Goal: Task Accomplishment & Management: Use online tool/utility

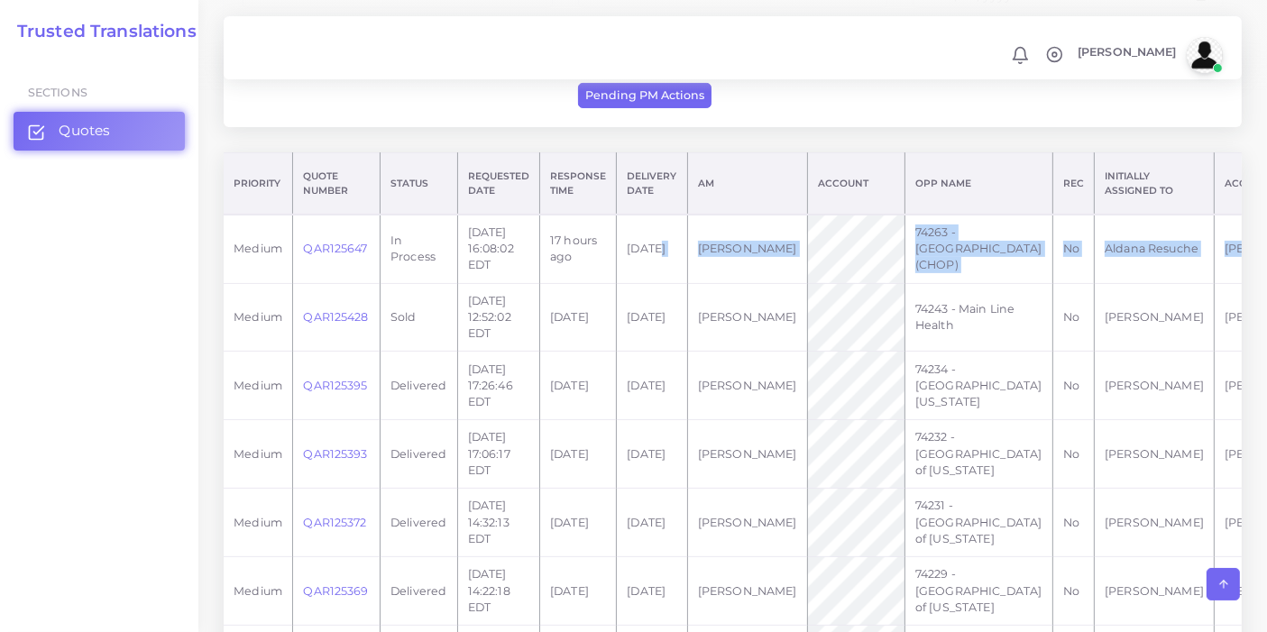
scroll to position [0, 118]
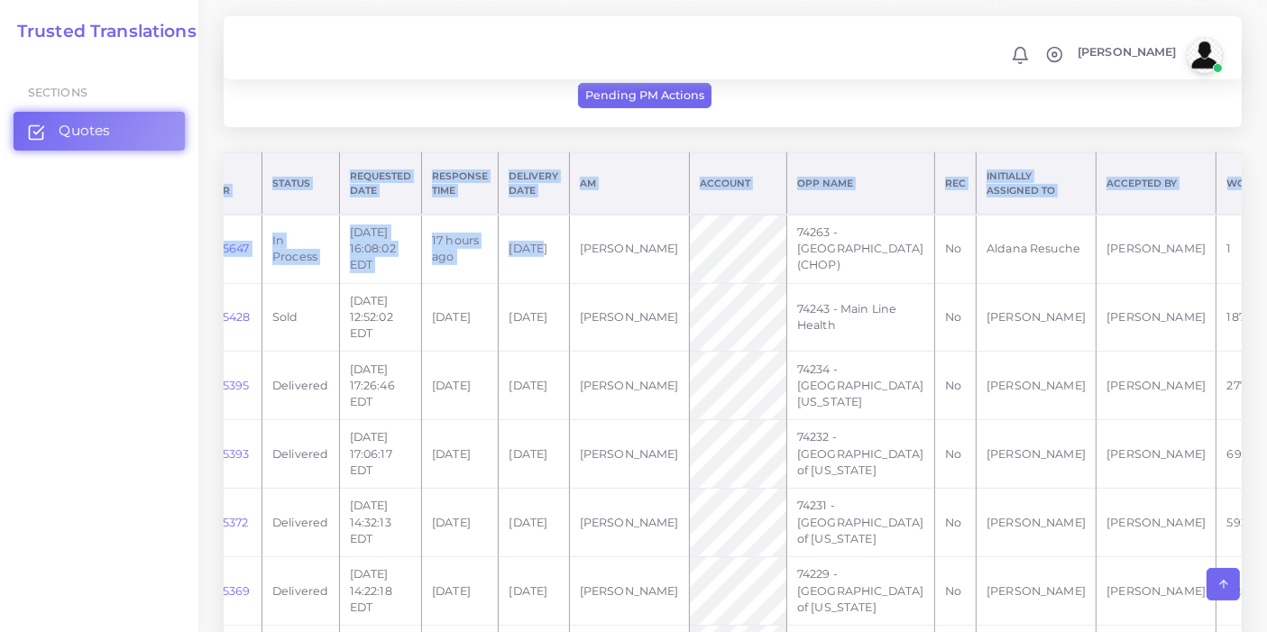
drag, startPoint x: 623, startPoint y: 279, endPoint x: 1257, endPoint y: 259, distance: 634.4
click at [1097, 283] on td "[PERSON_NAME]" at bounding box center [1157, 249] width 120 height 69
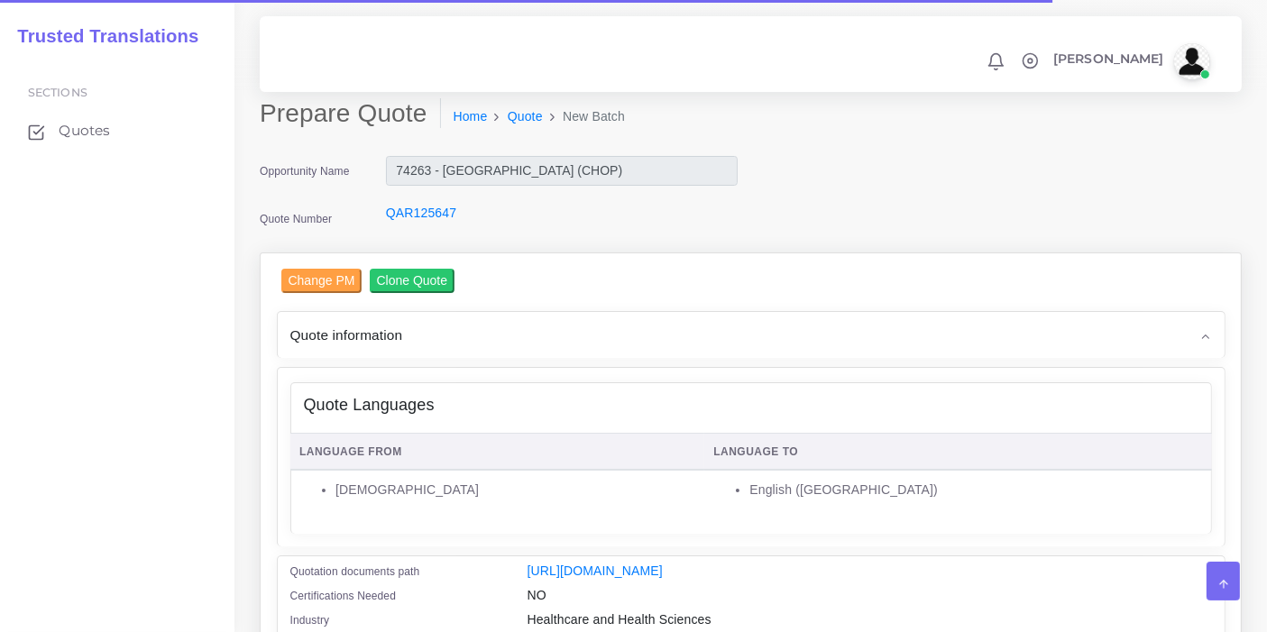
scroll to position [400, 0]
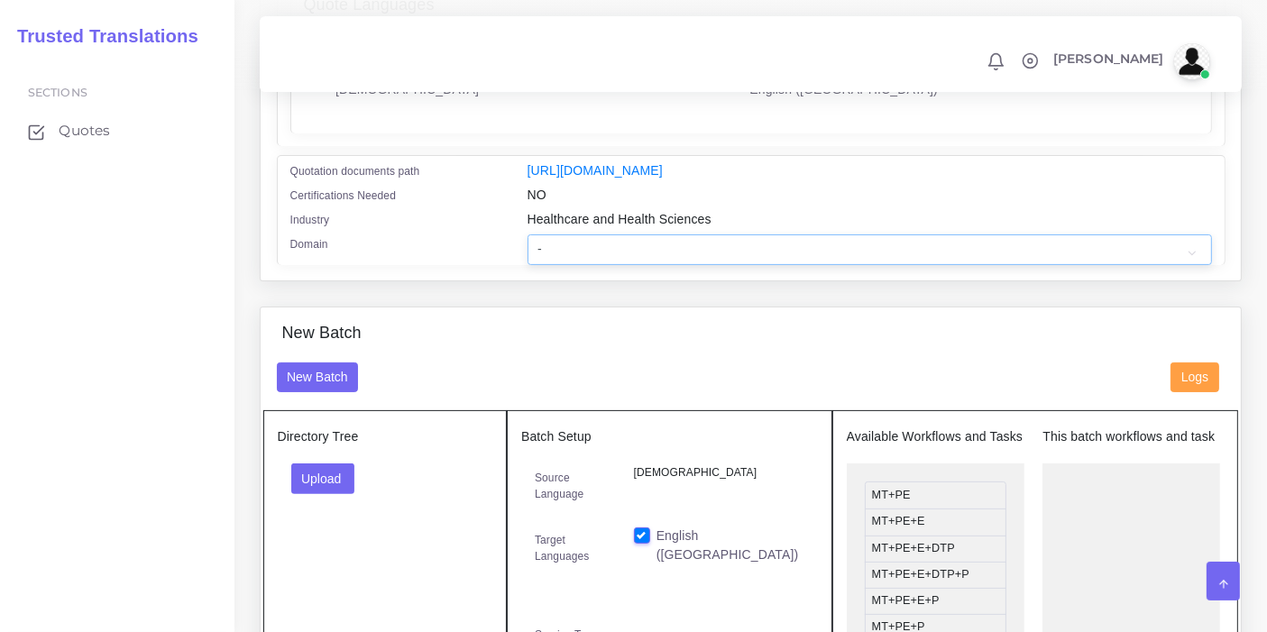
click at [613, 261] on select "- Advertising and Media Agriculture, Forestry and Fishing Architecture, Buildin…" at bounding box center [870, 250] width 685 height 31
select select "Healthcare and Health Sciences"
click at [528, 245] on select "- Advertising and Media Agriculture, Forestry and Fishing Architecture, Buildin…" at bounding box center [870, 250] width 685 height 31
click at [332, 480] on button "Upload" at bounding box center [323, 479] width 64 height 31
click at [327, 557] on label "Files" at bounding box center [354, 546] width 124 height 23
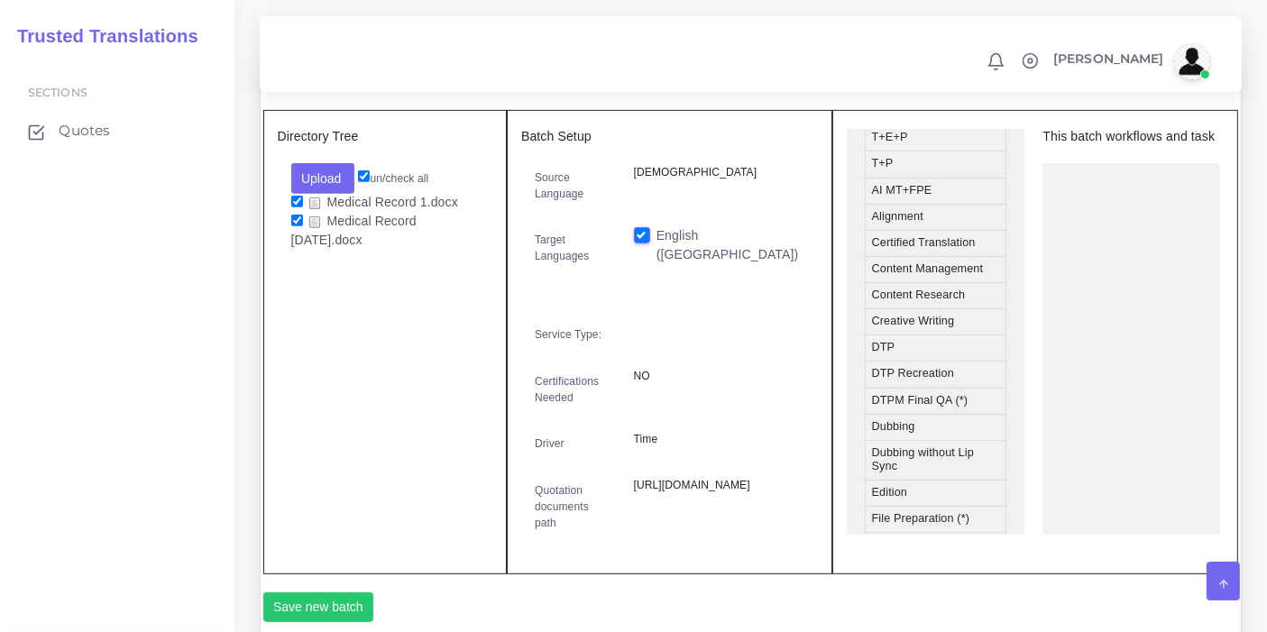
scroll to position [701, 0]
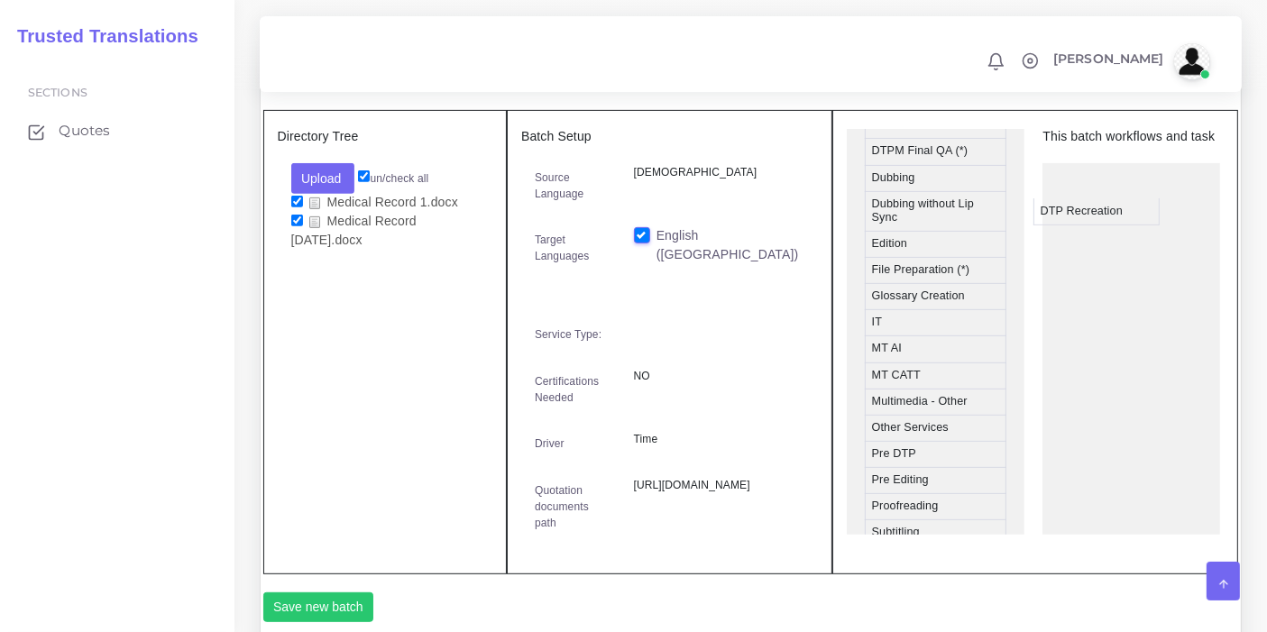
drag, startPoint x: 911, startPoint y: 173, endPoint x: 1080, endPoint y: 226, distance: 176.6
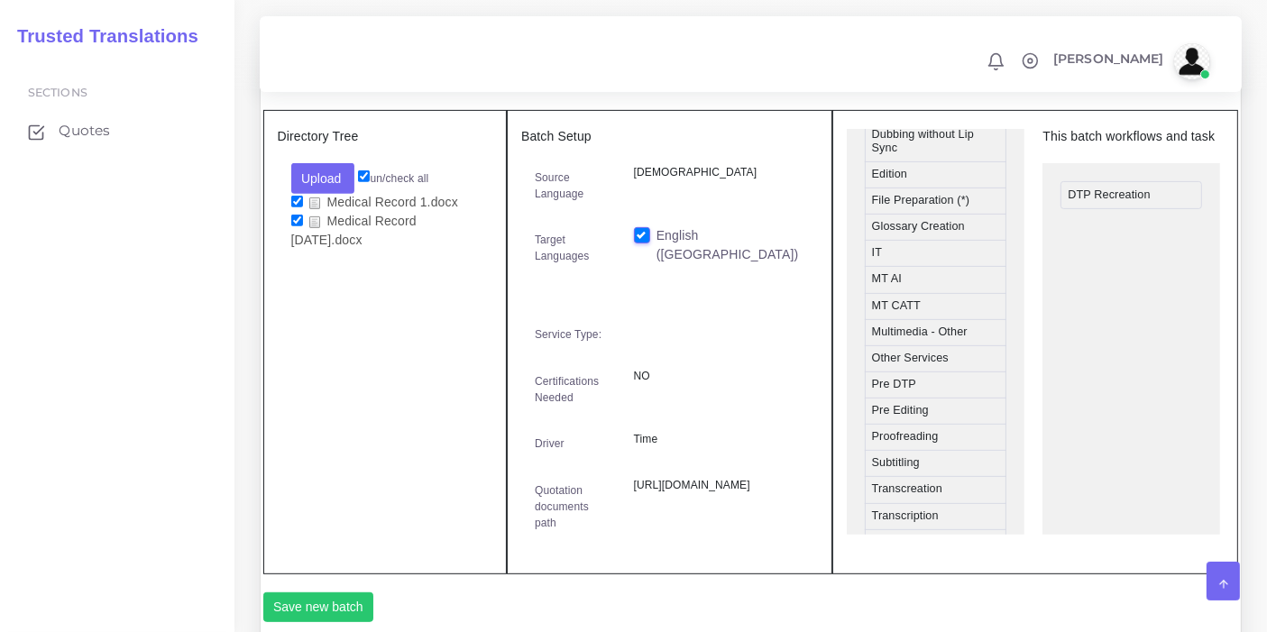
scroll to position [796, 0]
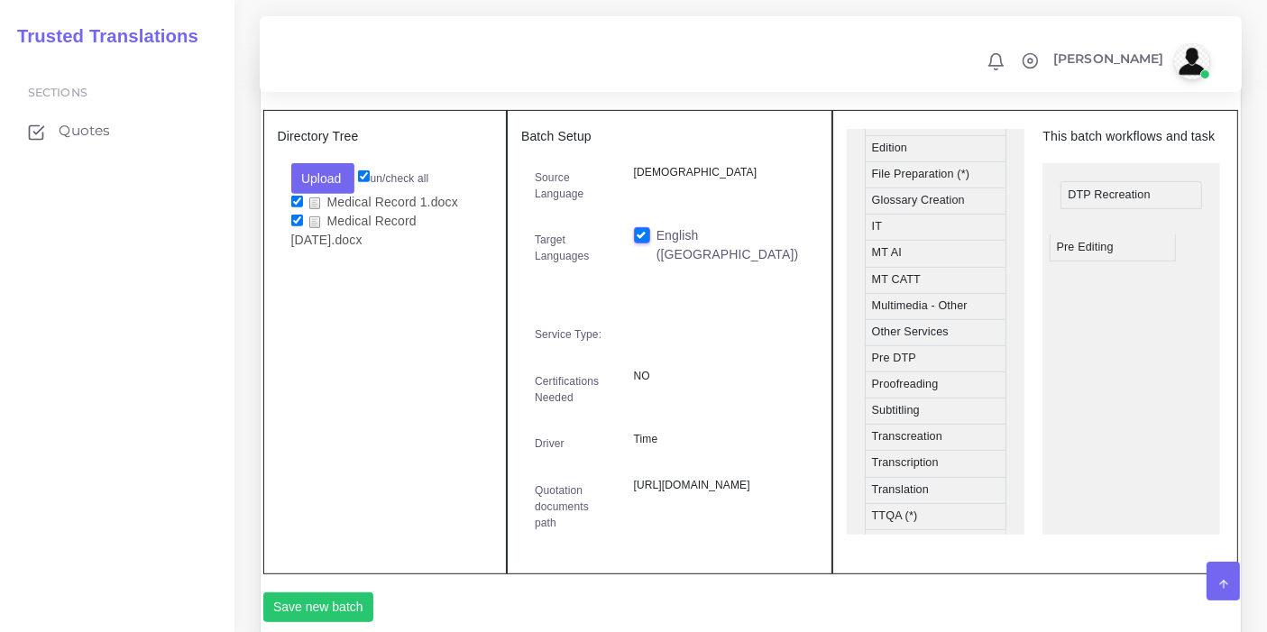
drag, startPoint x: 916, startPoint y: 398, endPoint x: 1102, endPoint y: 256, distance: 234.3
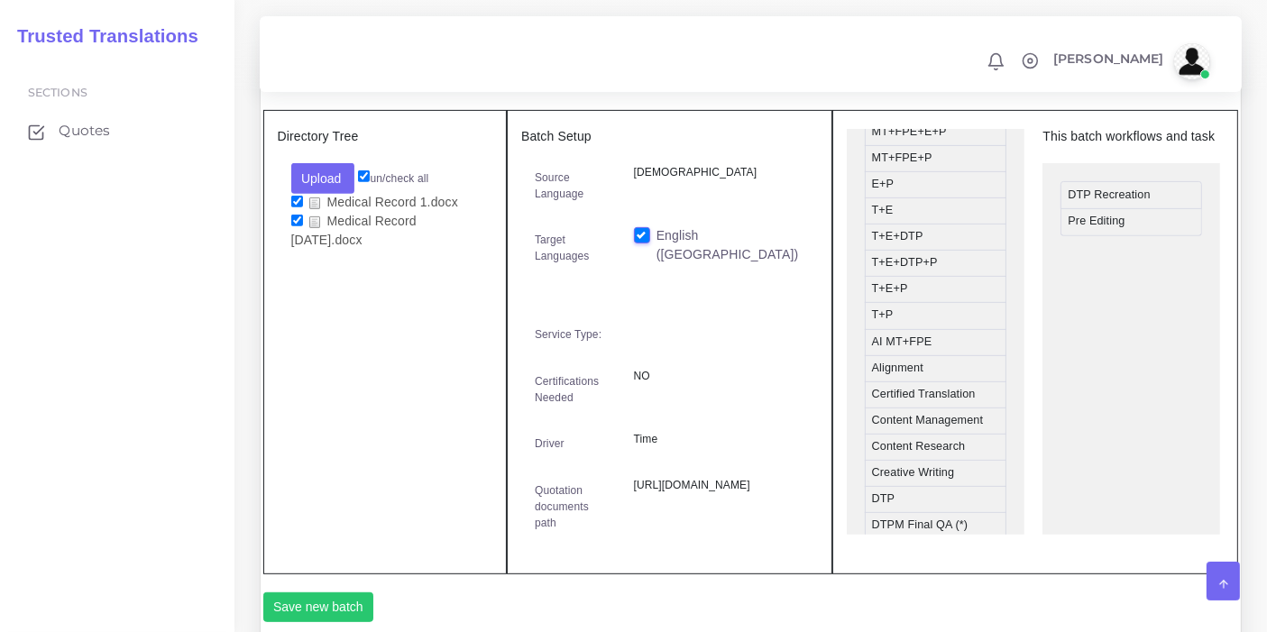
scroll to position [300, 0]
drag, startPoint x: 927, startPoint y: 304, endPoint x: 1098, endPoint y: 274, distance: 173.1
click at [951, 78] on div "Notifications 0 New Driver Update: Extra Quality renamed to Quality Changed" at bounding box center [750, 54] width 957 height 63
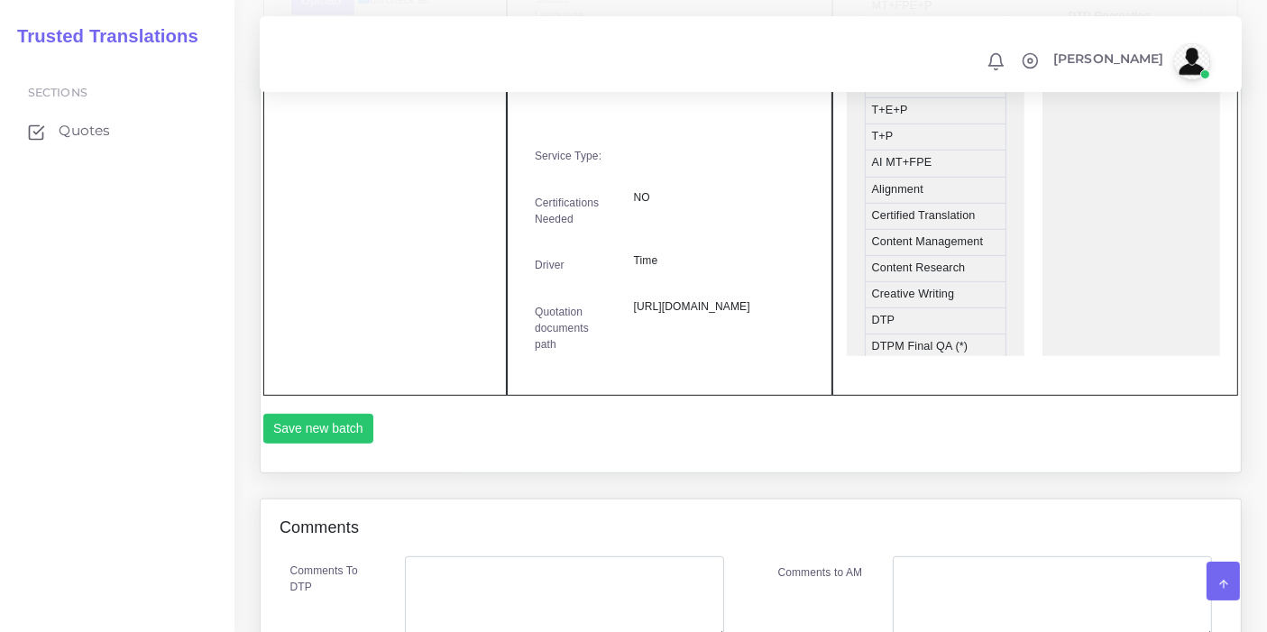
scroll to position [1102, 0]
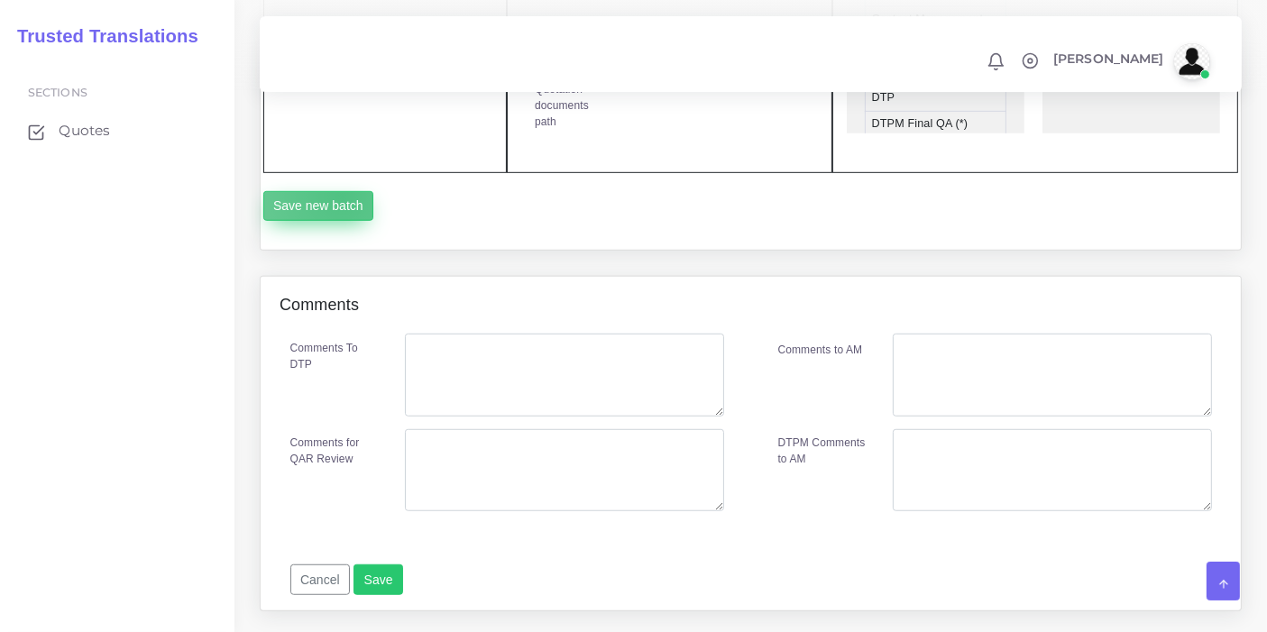
click at [342, 222] on button "Save new batch" at bounding box center [318, 206] width 111 height 31
